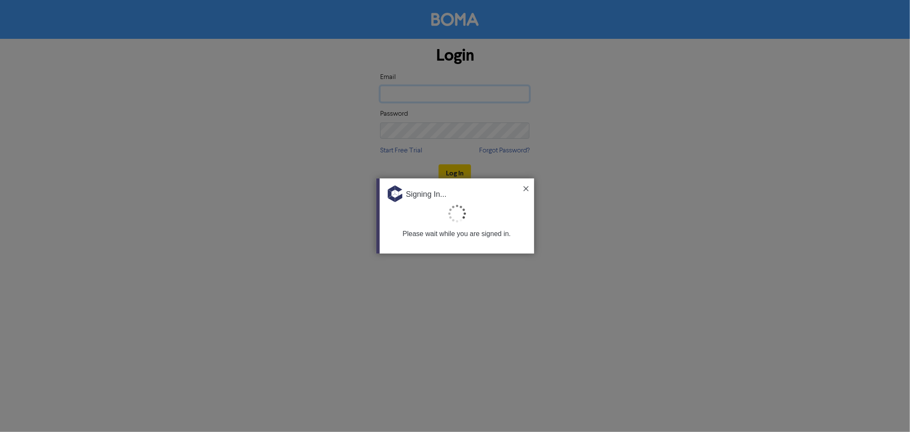
type input "[EMAIL_ADDRESS][DOMAIN_NAME]"
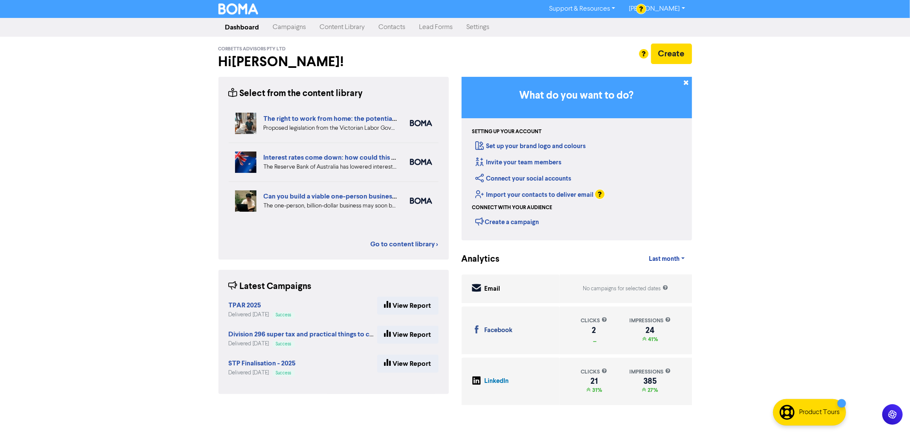
click at [524, 189] on div "Import your contacts to deliver email" at bounding box center [535, 194] width 118 height 13
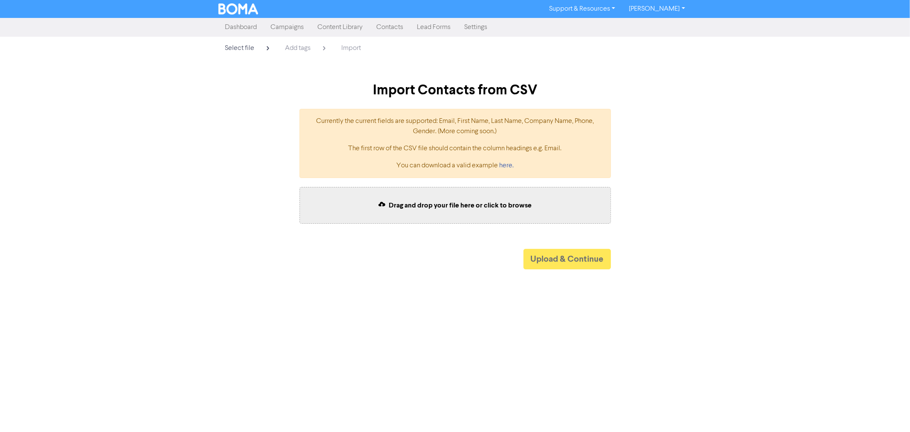
click at [253, 27] on link "Dashboard" at bounding box center [242, 27] width 46 height 17
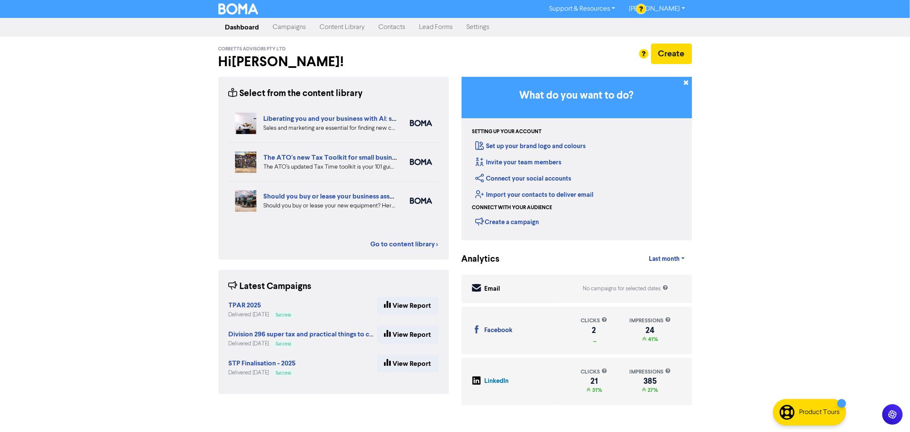
click at [282, 30] on link "Campaigns" at bounding box center [289, 27] width 47 height 17
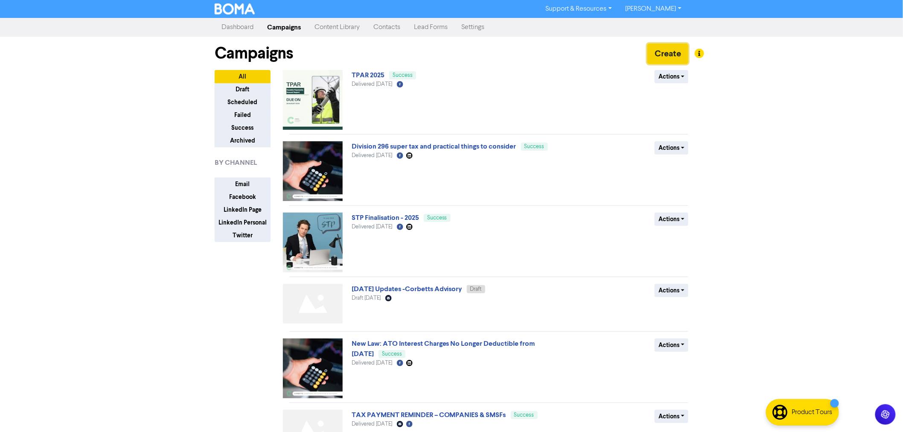
click at [669, 50] on button "Create" at bounding box center [667, 54] width 41 height 20
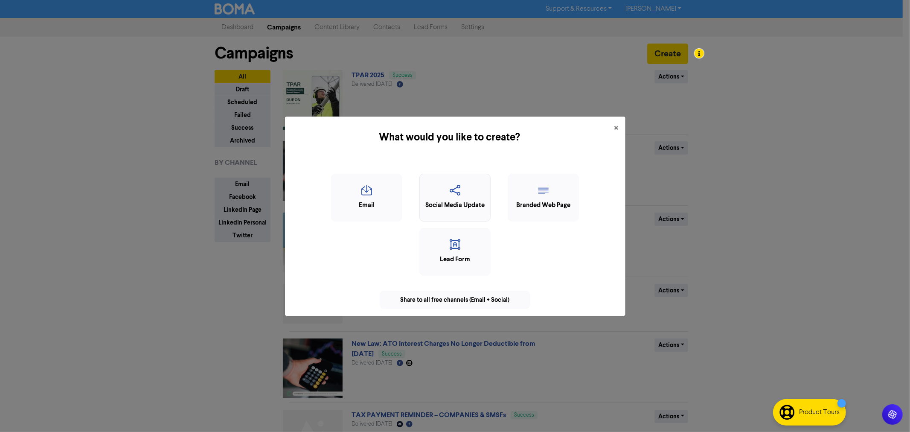
click at [466, 193] on icon "button" at bounding box center [455, 193] width 62 height 16
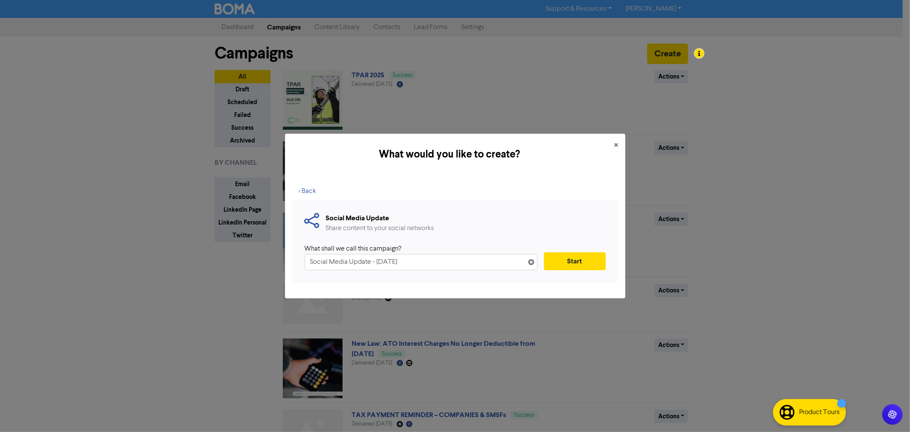
drag, startPoint x: 431, startPoint y: 259, endPoint x: 262, endPoint y: 261, distance: 169.4
click at [262, 261] on div "What would you like to create? × < Back Social Media Update Share content to yo…" at bounding box center [455, 216] width 910 height 432
type input "Luxury Car Tax"
click at [572, 254] on button "Start" at bounding box center [575, 261] width 62 height 18
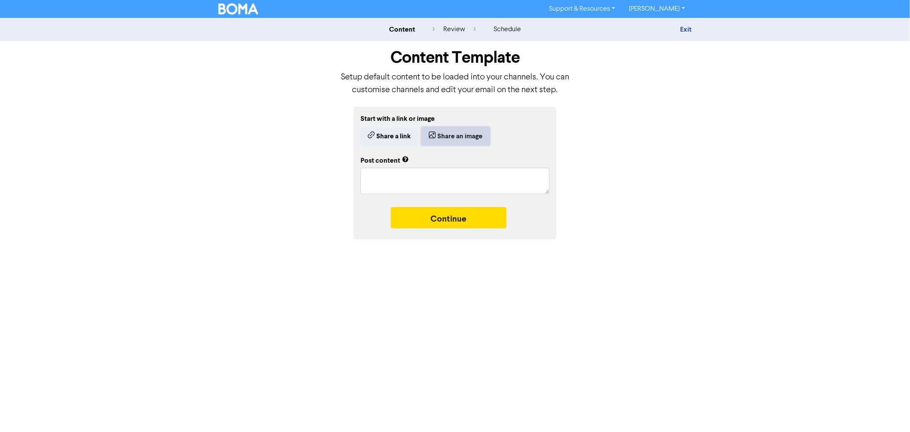
click at [451, 134] on button "Share an image" at bounding box center [456, 136] width 68 height 18
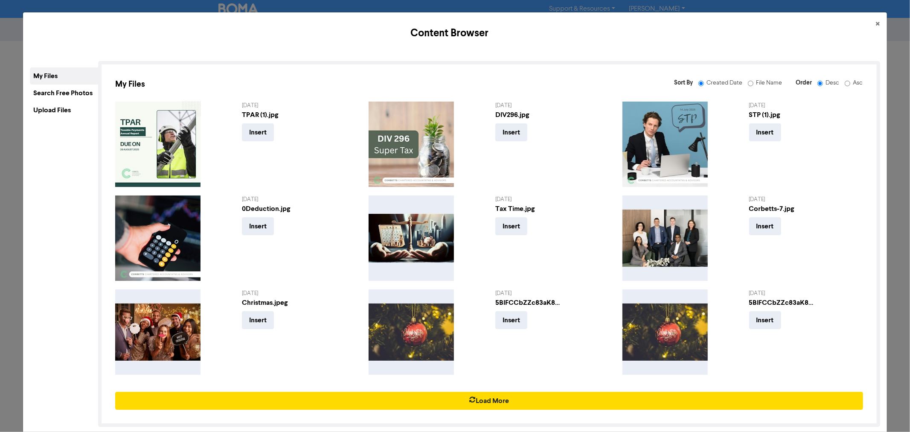
click at [61, 111] on div "Upload Files" at bounding box center [64, 110] width 68 height 17
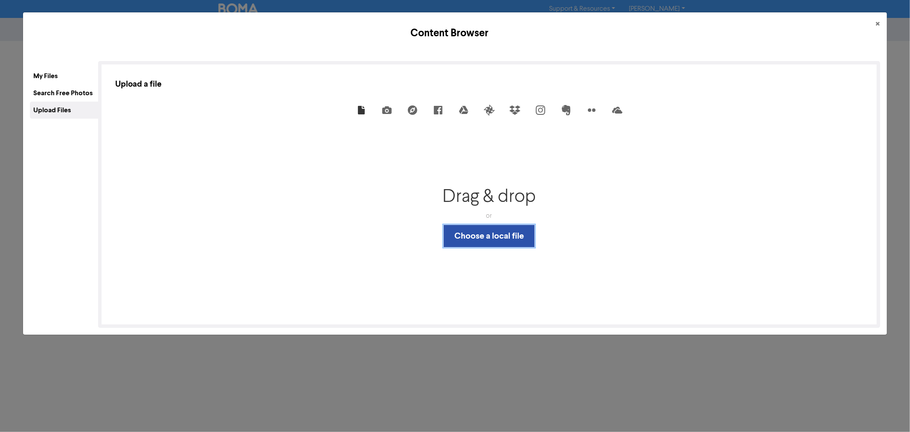
click at [463, 230] on button "Choose a local file" at bounding box center [489, 236] width 91 height 22
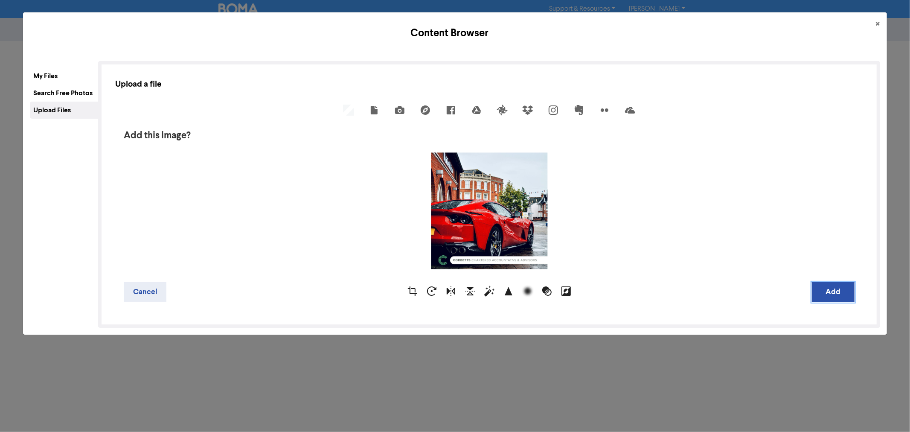
click at [832, 292] on button "Add" at bounding box center [833, 292] width 43 height 20
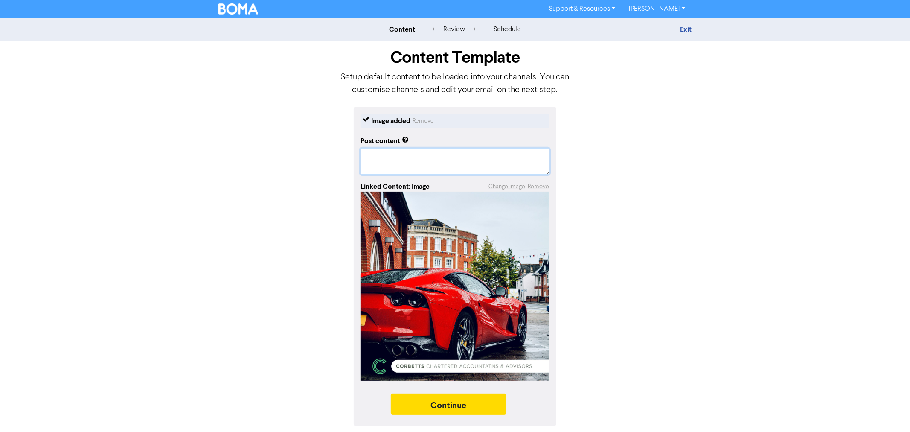
click at [390, 165] on textarea at bounding box center [455, 161] width 189 height 26
type textarea "x"
type textarea "F"
type textarea "x"
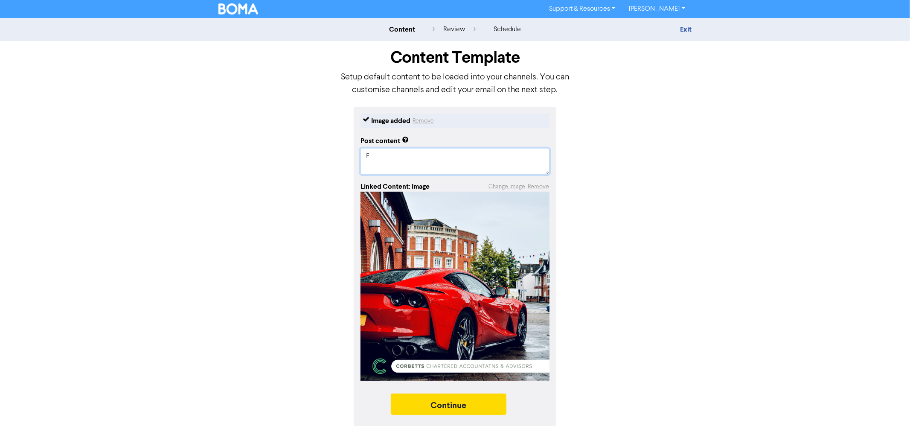
type textarea "Fo"
type textarea "x"
type textarea "For"
type textarea "x"
type textarea "For"
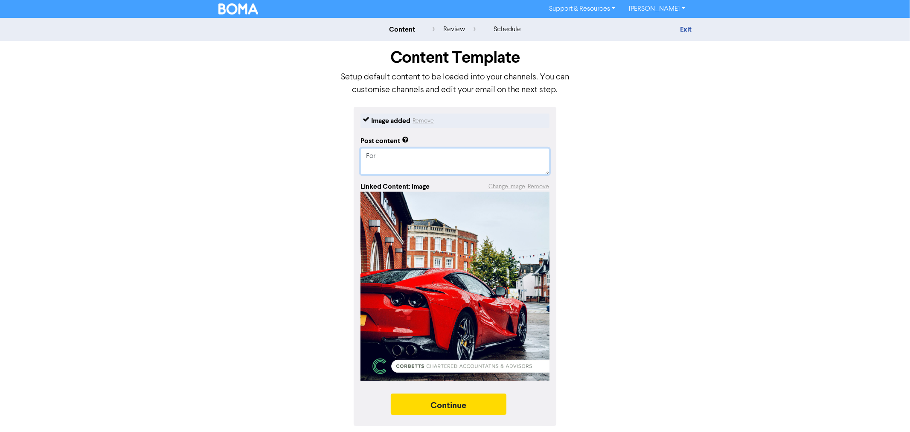
type textarea "x"
type textarea "For"
type textarea "x"
type textarea "Fo"
type textarea "x"
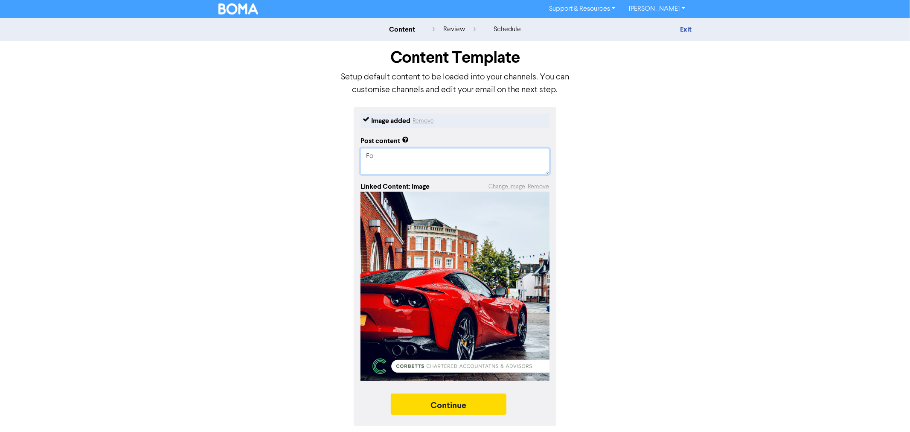
type textarea "F"
type textarea "x"
type textarea "R"
type textarea "x"
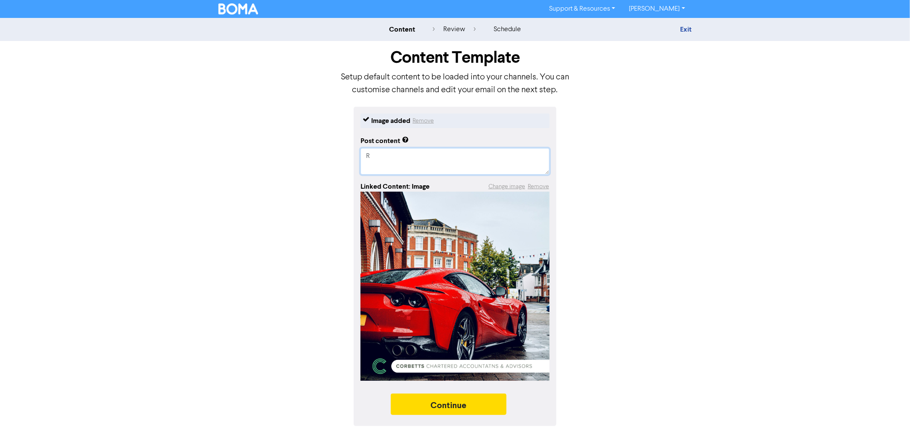
type textarea "Re"
type textarea "x"
type textarea "Rea"
type textarea "x"
type textarea "Read"
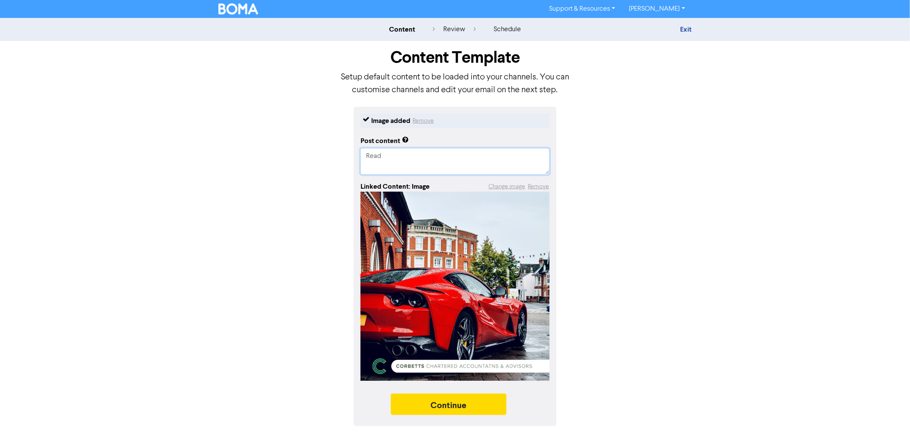
type textarea "x"
type textarea "Read"
type textarea "x"
type textarea "Read m"
type textarea "x"
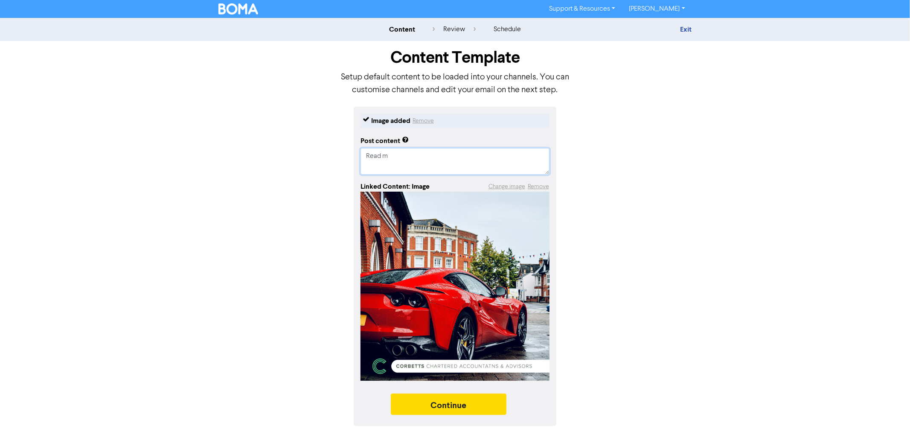
type textarea "Read mo"
type textarea "x"
type textarea "Read mor"
type textarea "x"
type textarea "Read more"
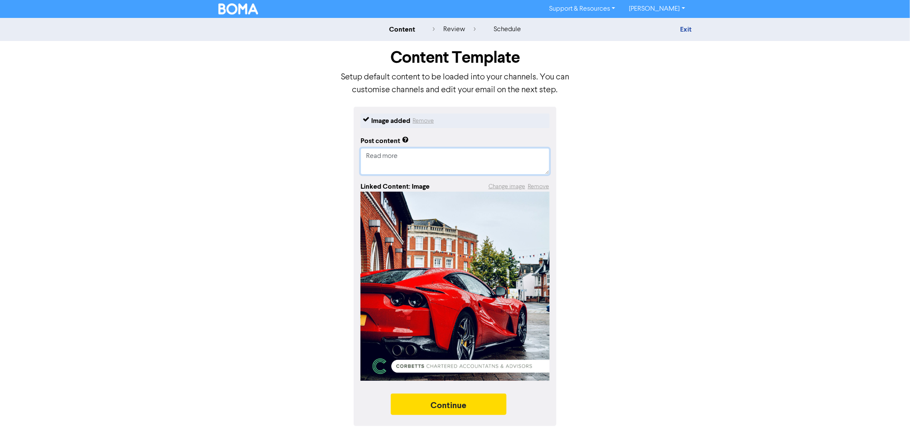
type textarea "x"
type textarea "Read more"
type textarea "x"
type textarea "Read more h"
type textarea "x"
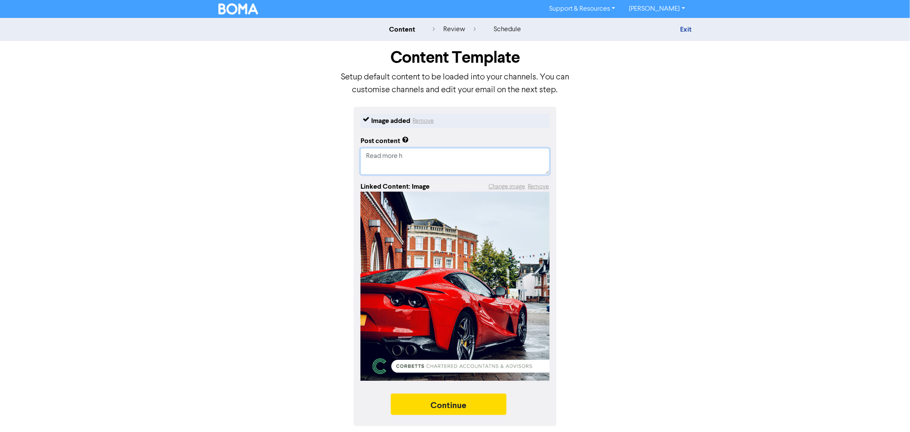
type textarea "Read more he"
type textarea "x"
type textarea "Read more her"
type textarea "x"
type textarea "Read more here"
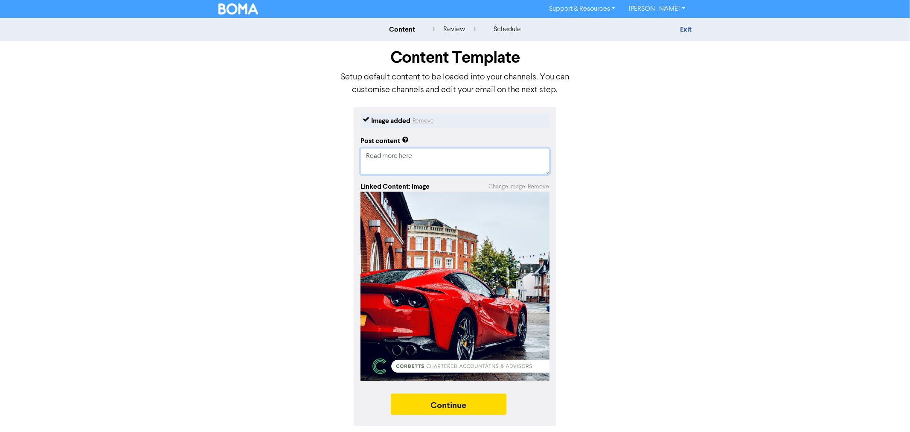
type textarea "x"
type textarea "Read more here:"
type textarea "x"
type textarea "Read more here:"
paste textarea "[DOMAIN_NAME][URL]"
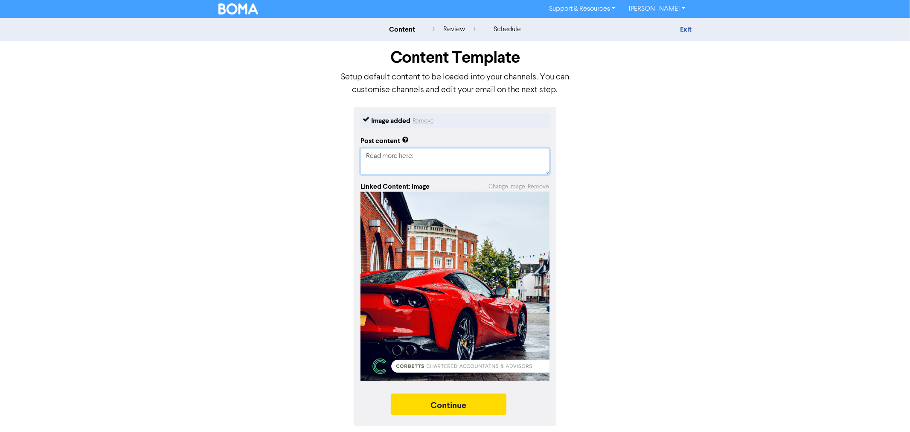
type textarea "x"
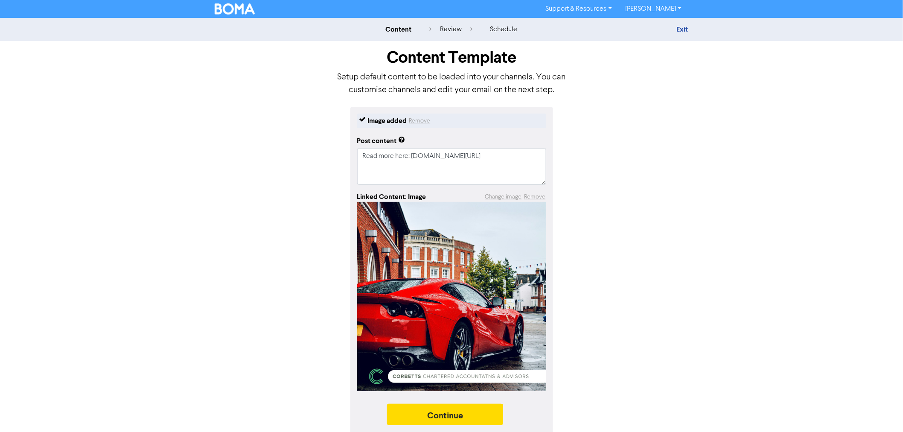
click at [446, 147] on div "Post content Read more here: [DOMAIN_NAME][URL]" at bounding box center [451, 158] width 189 height 52
click at [448, 151] on textarea "Read more here: [DOMAIN_NAME][URL]" at bounding box center [451, 166] width 189 height 37
paste textarea "Thinking of buying or leasing a luxury car for business? 🚘 While it might seem …"
type textarea "Thinking of buying or leasing a luxury car for business? 🚘 While it might seem …"
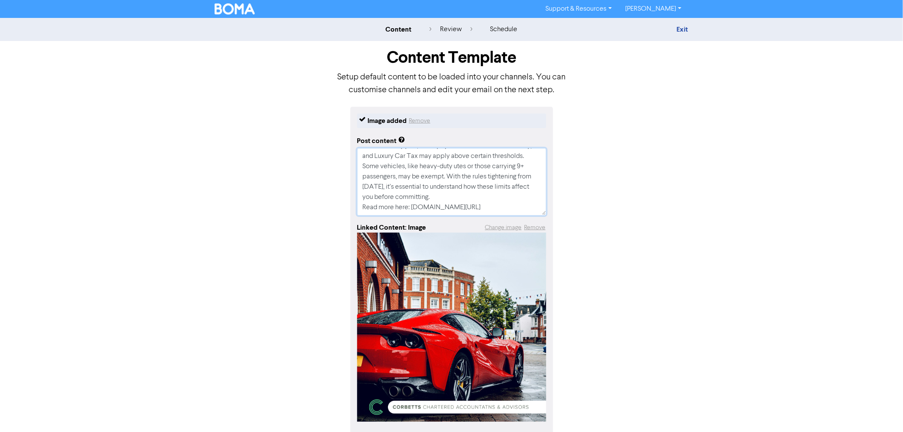
scroll to position [35, 0]
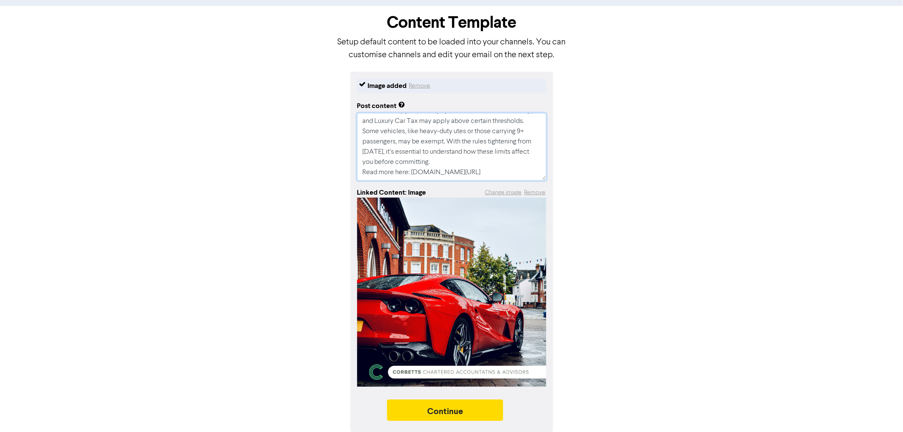
type textarea "x"
type textarea "Thinking of buying or leasing a luxury car for business? 🚘 While it might seem …"
click at [474, 408] on button "Continue" at bounding box center [445, 409] width 116 height 21
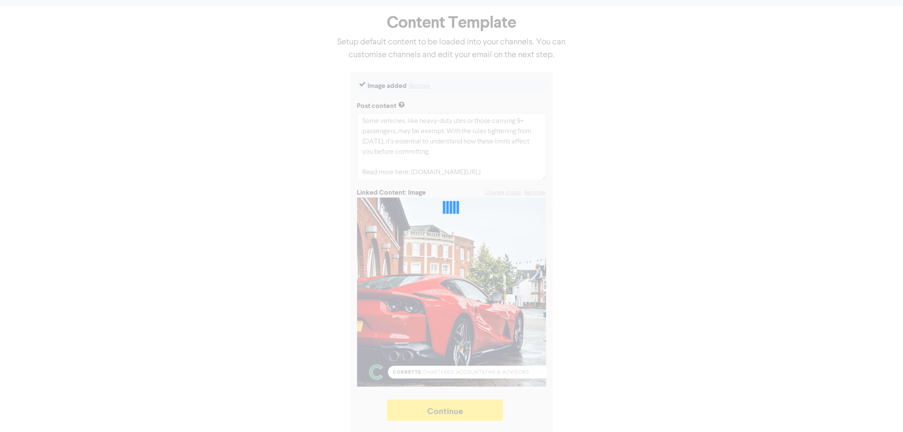
type textarea "x"
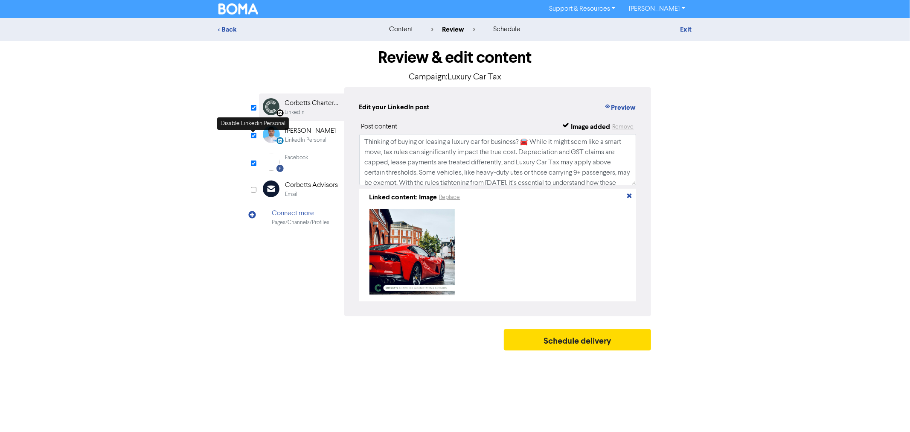
click at [252, 134] on input "checkbox" at bounding box center [254, 136] width 6 height 6
checkbox input "false"
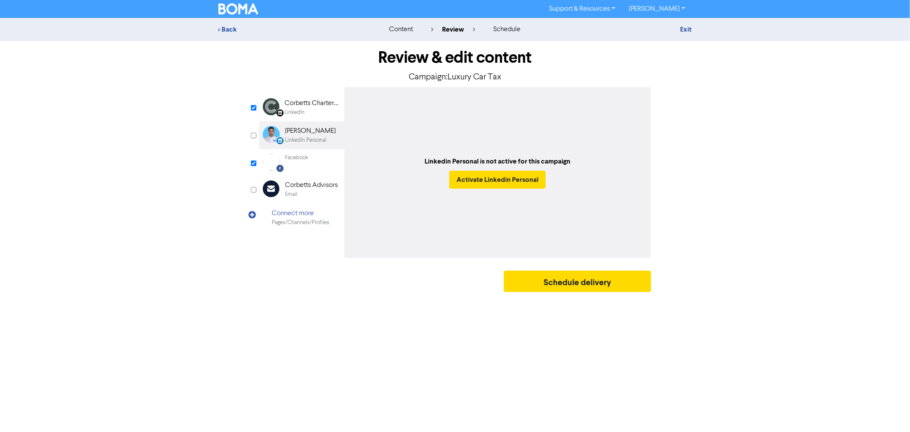
click at [315, 108] on div "LinkedIn" at bounding box center [312, 112] width 55 height 8
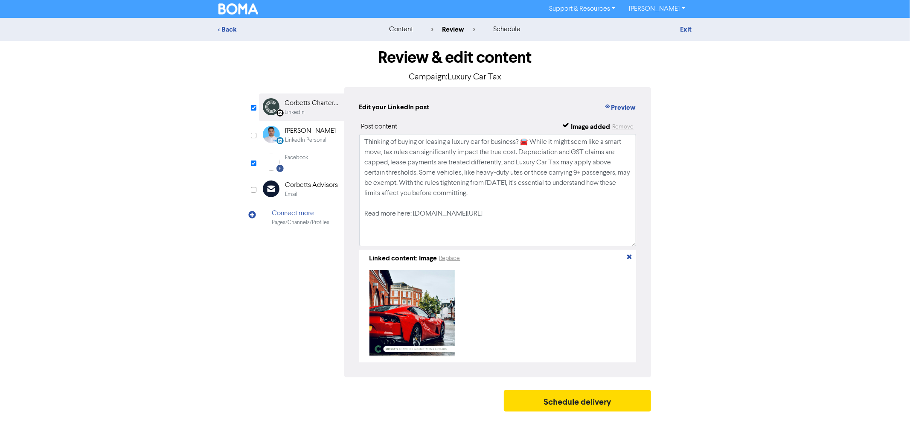
drag, startPoint x: 634, startPoint y: 182, endPoint x: 649, endPoint y: 243, distance: 63.2
click at [649, 243] on div "Edit your LinkedIn post Preview Post content Image added Remove Thinking of buy…" at bounding box center [497, 232] width 307 height 290
click at [313, 160] on div "Facebook Created with Sketch. Facebook" at bounding box center [301, 162] width 85 height 26
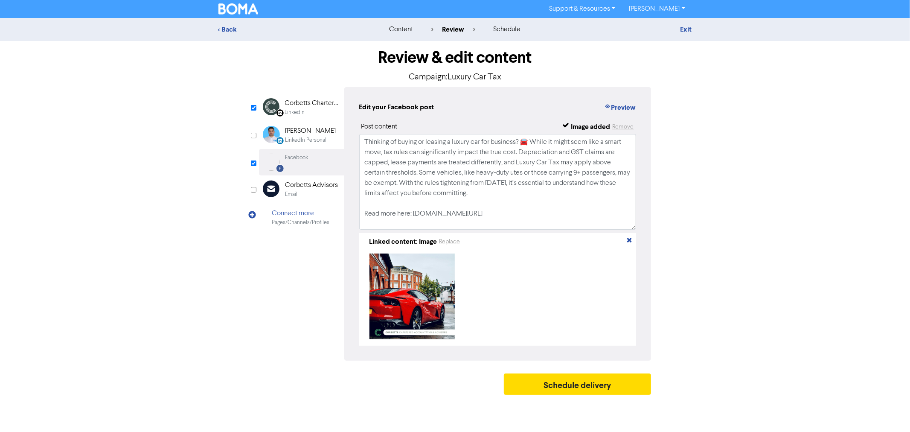
drag, startPoint x: 632, startPoint y: 184, endPoint x: 626, endPoint y: 215, distance: 32.0
click at [638, 227] on div "Edit your Facebook post Preview Post content Image added Remove Thinking of buy…" at bounding box center [497, 224] width 307 height 274
click at [612, 112] on button "Preview" at bounding box center [620, 107] width 32 height 11
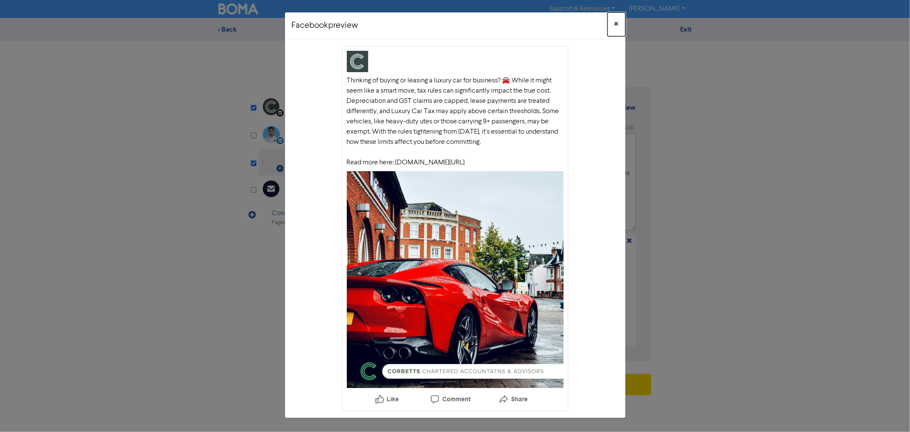
click at [618, 26] on span "×" at bounding box center [617, 24] width 4 height 13
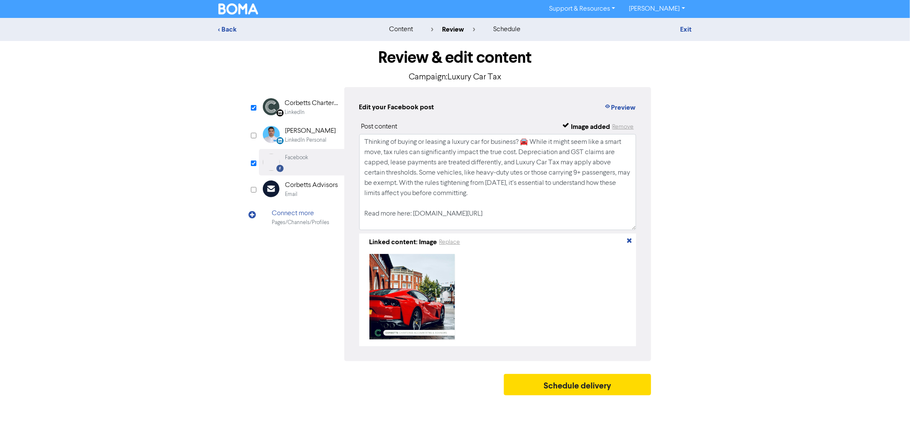
click at [304, 107] on div "Corbetts Chartered Accountants & Advisors" at bounding box center [312, 103] width 55 height 10
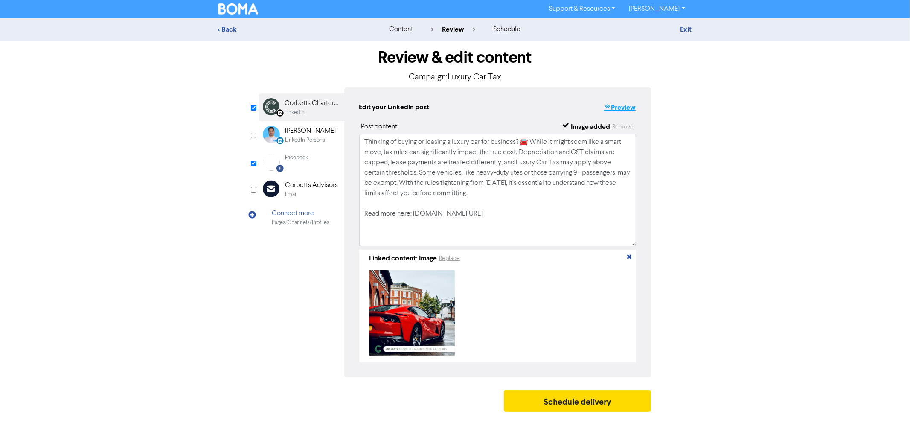
click at [632, 111] on button "Preview" at bounding box center [620, 107] width 32 height 11
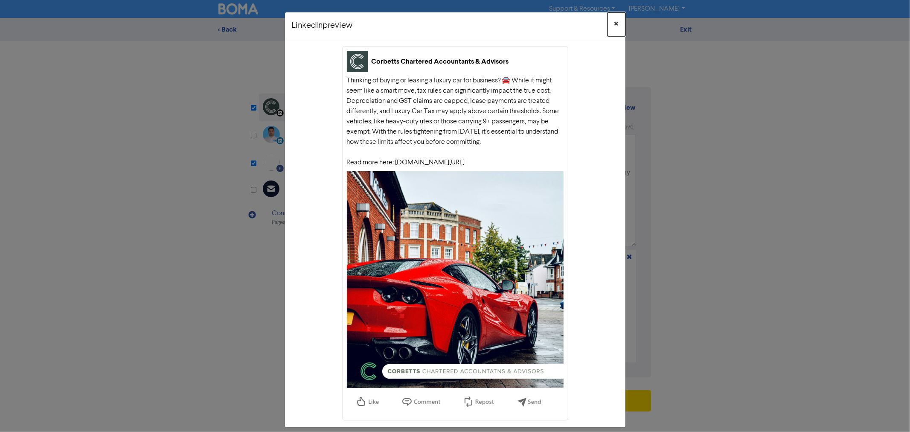
click at [615, 21] on span "×" at bounding box center [617, 24] width 4 height 13
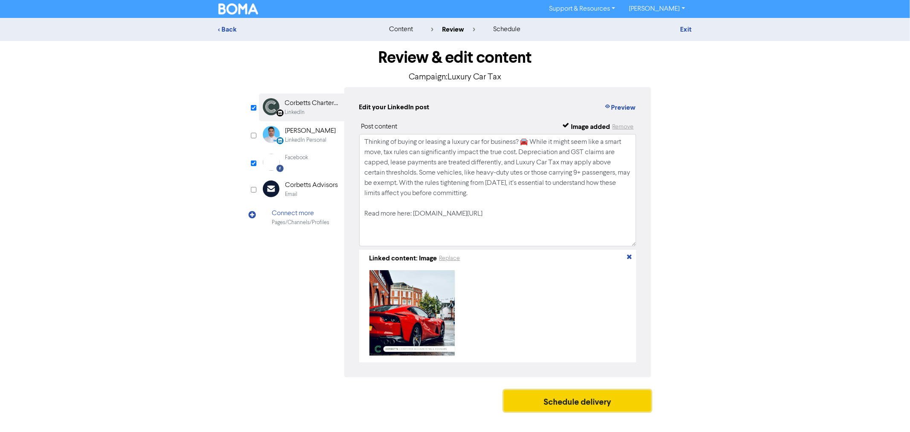
click at [598, 408] on button "Schedule delivery" at bounding box center [578, 400] width 148 height 21
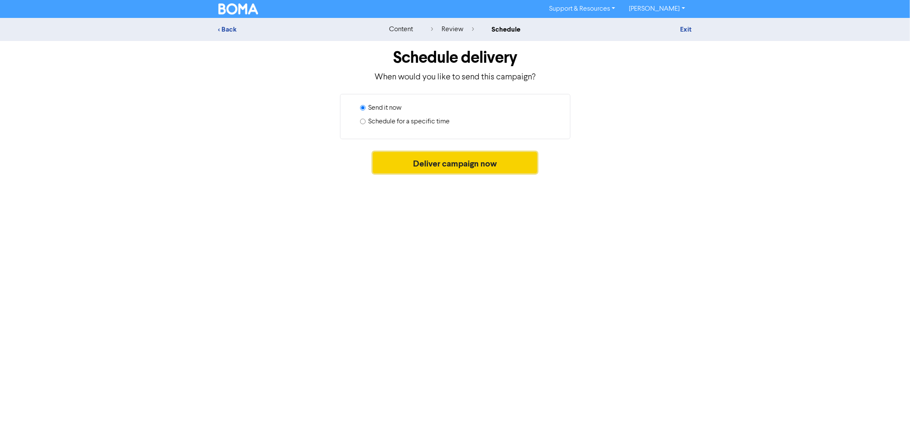
click at [497, 165] on button "Deliver campaign now" at bounding box center [455, 162] width 164 height 21
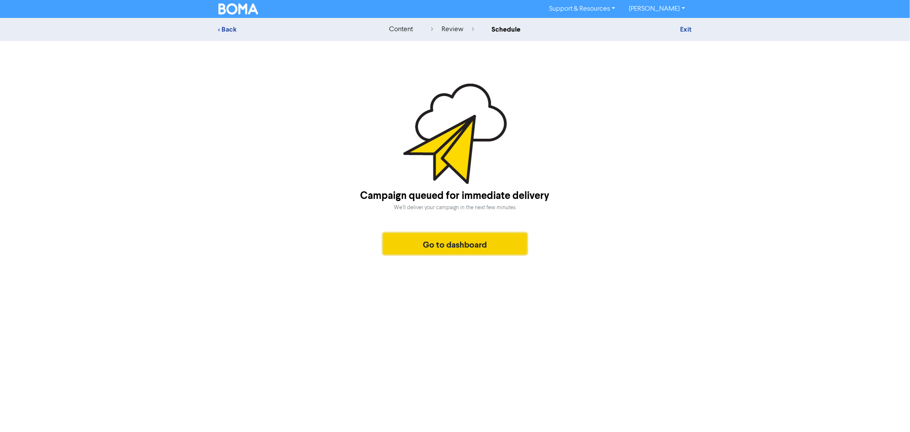
click at [472, 245] on button "Go to dashboard" at bounding box center [455, 243] width 144 height 21
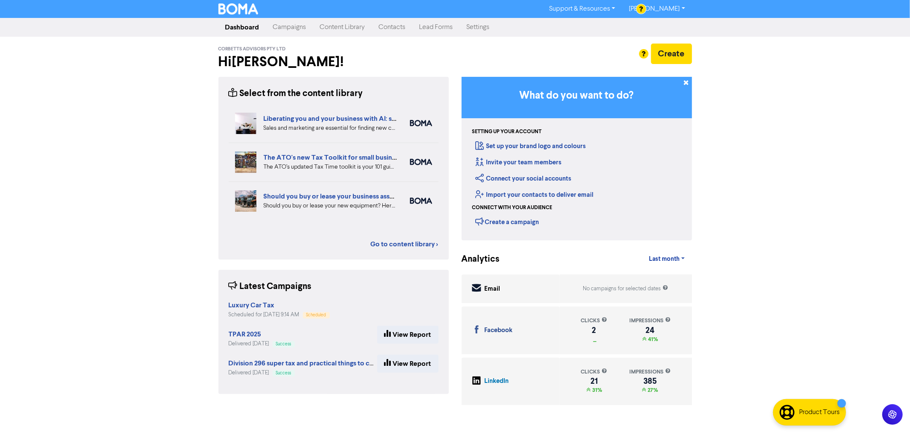
click at [802, 185] on div "Support & Resources Video Tutorials FAQ & Guides Marketing Education [PERSON_NA…" at bounding box center [455, 216] width 910 height 432
click at [297, 29] on link "Campaigns" at bounding box center [289, 27] width 47 height 17
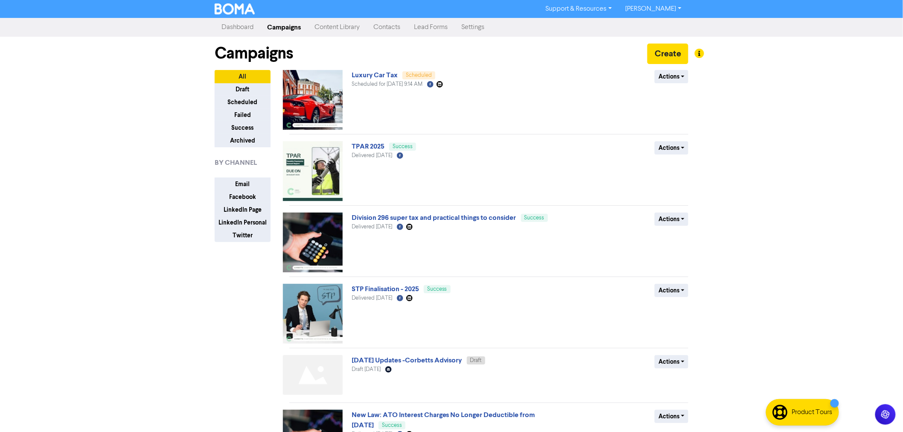
click at [813, 108] on div "Support & Resources Video Tutorials FAQ & Guides Marketing Education [PERSON_NA…" at bounding box center [451, 216] width 903 height 432
